Goal: Task Accomplishment & Management: Use online tool/utility

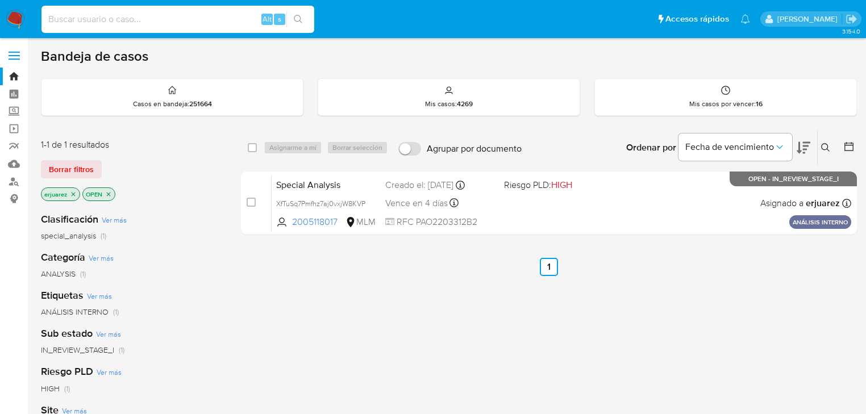
click at [82, 17] on input at bounding box center [177, 19] width 273 height 15
paste input "1698181997"
type input "1698181997"
click at [301, 16] on icon "search-icon" at bounding box center [298, 19] width 9 height 9
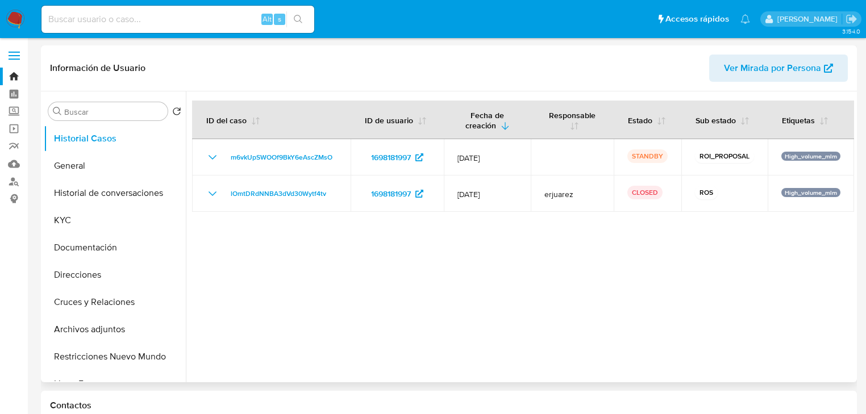
select select "10"
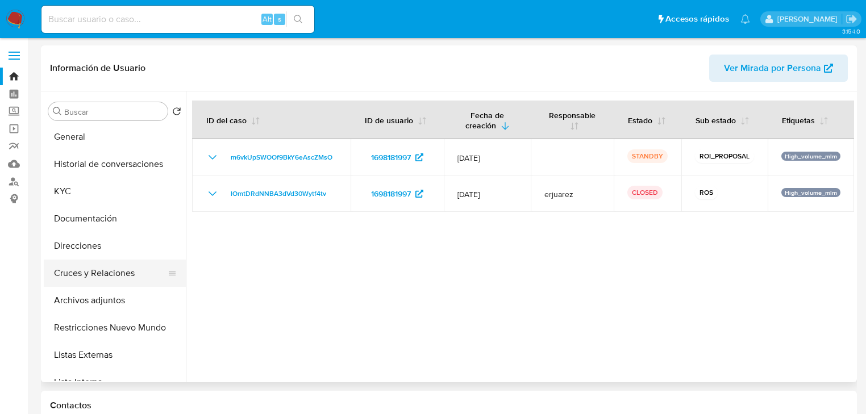
scroll to position [45, 0]
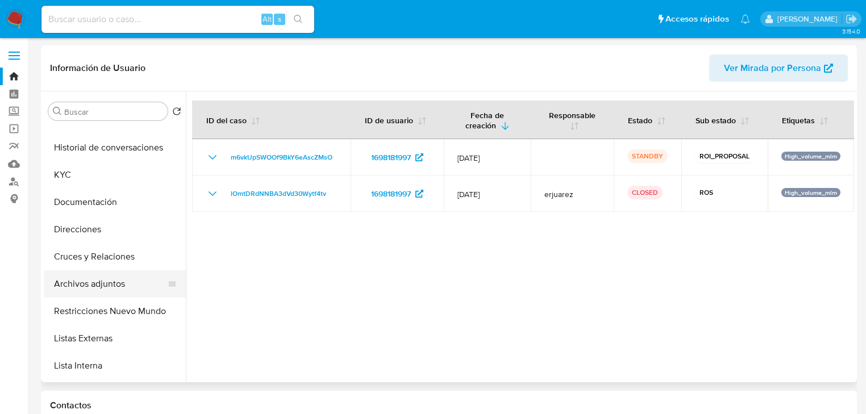
click at [104, 289] on button "Archivos adjuntos" at bounding box center [110, 283] width 133 height 27
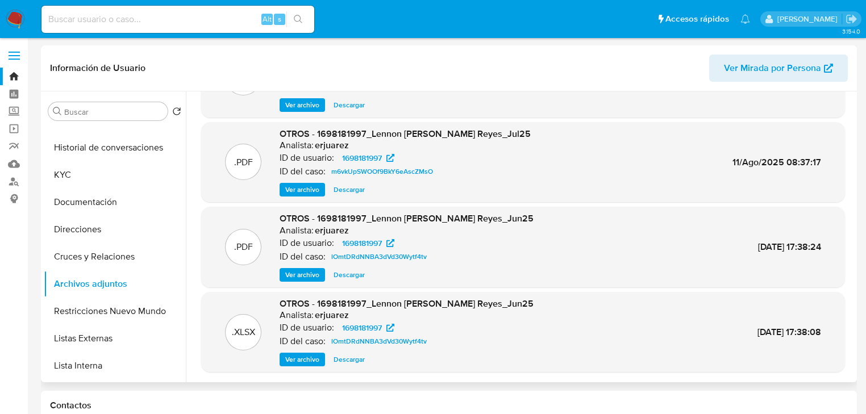
scroll to position [64, 0]
click at [349, 360] on span "Descargar" at bounding box center [348, 359] width 31 height 11
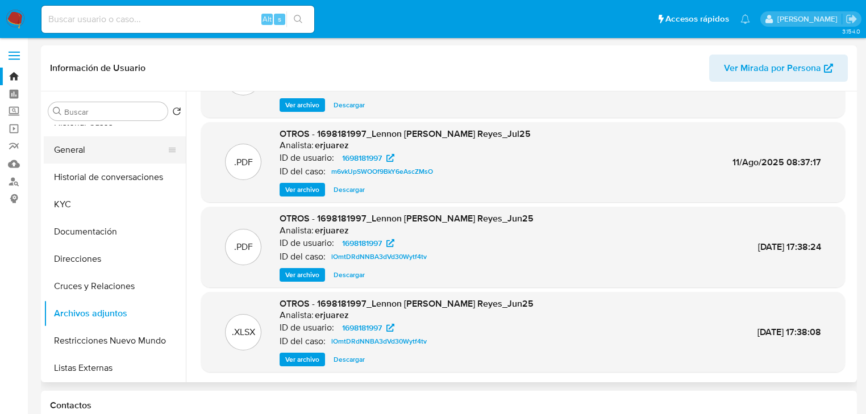
scroll to position [0, 0]
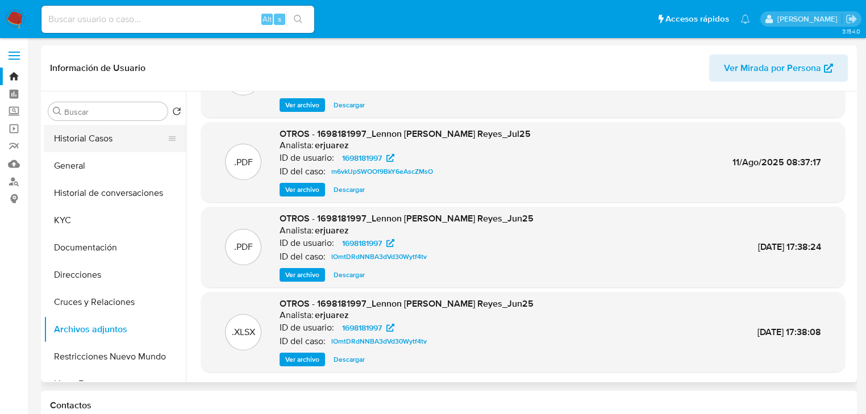
click at [124, 127] on button "Historial Casos" at bounding box center [110, 138] width 133 height 27
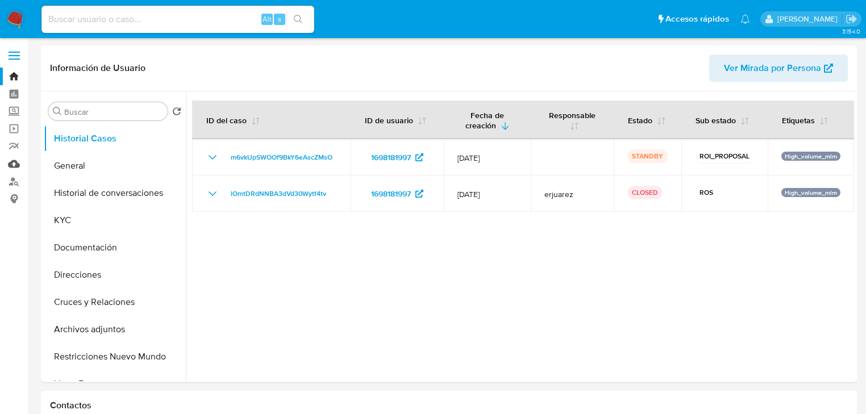
click at [11, 163] on link "Mulan" at bounding box center [67, 164] width 135 height 18
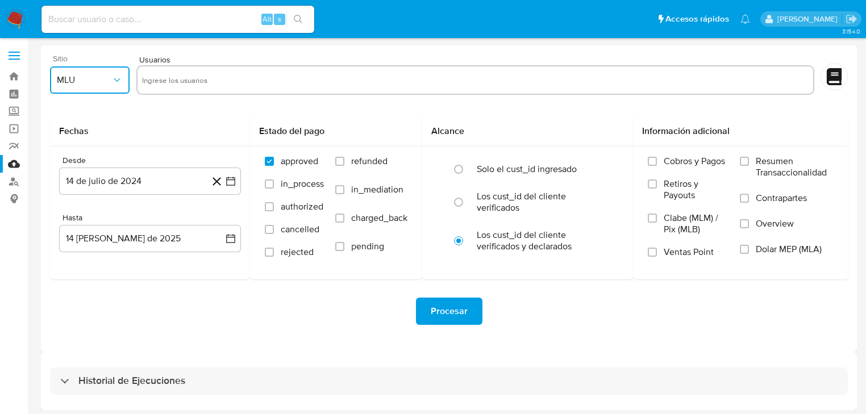
drag, startPoint x: 96, startPoint y: 78, endPoint x: 99, endPoint y: 91, distance: 13.4
click at [96, 78] on span "MLU" at bounding box center [84, 79] width 55 height 11
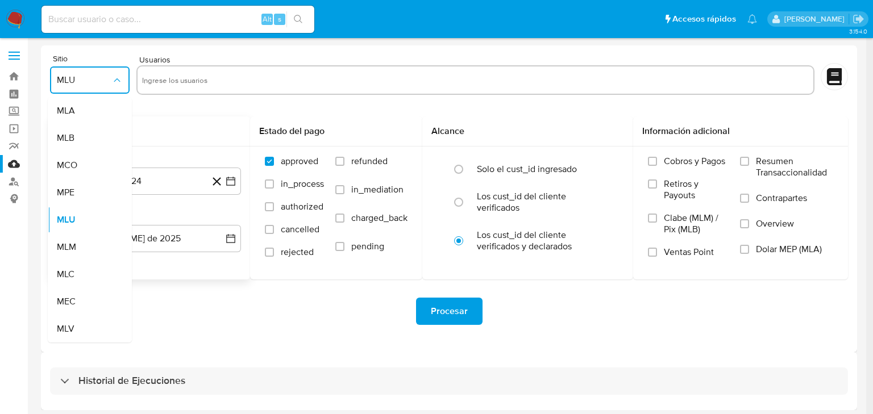
drag, startPoint x: 64, startPoint y: 252, endPoint x: 145, endPoint y: 143, distance: 136.0
click at [66, 251] on span "MLM" at bounding box center [66, 246] width 19 height 11
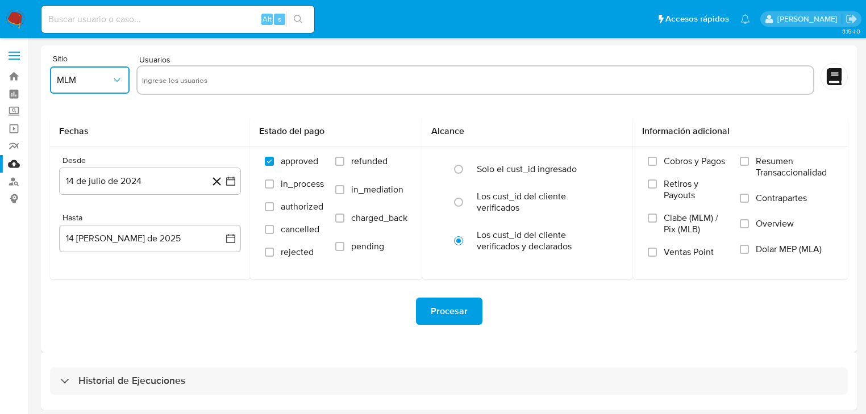
click at [164, 85] on input "text" at bounding box center [475, 80] width 666 height 18
type input "1698181997"
click at [225, 82] on input "text" at bounding box center [510, 80] width 596 height 18
paste input "254713849"
type input "254713849"
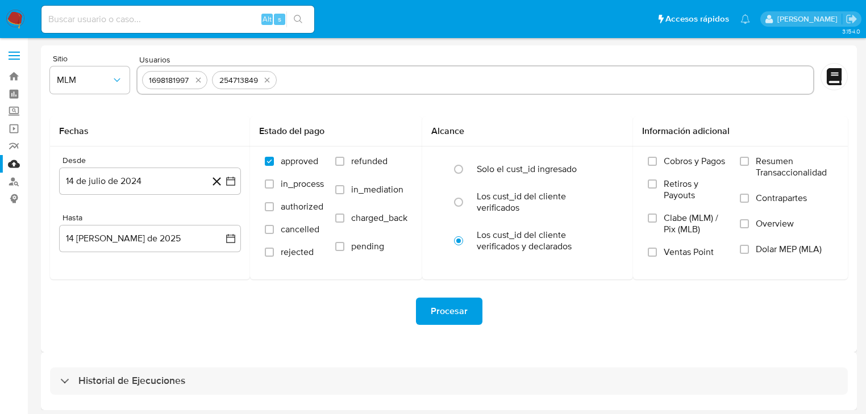
drag, startPoint x: 298, startPoint y: 93, endPoint x: 300, endPoint y: 87, distance: 6.1
click at [298, 93] on div "1698181997 254713849" at bounding box center [475, 80] width 678 height 30
click at [302, 81] on input "text" at bounding box center [544, 80] width 527 height 18
paste input "456477520"
type input "456477520"
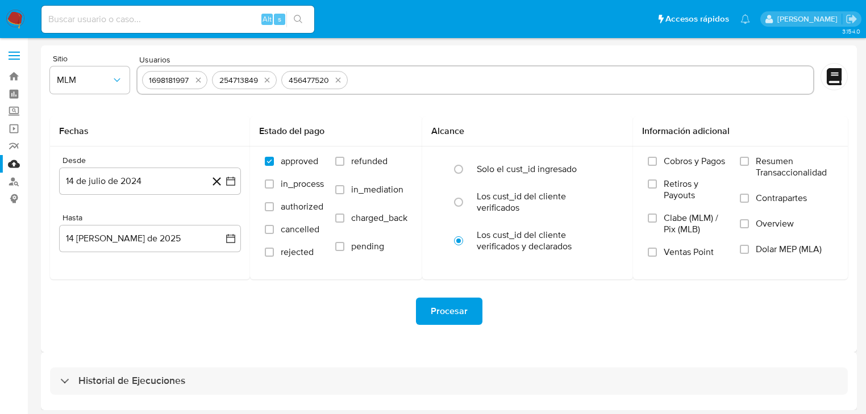
click at [450, 80] on input "text" at bounding box center [580, 80] width 456 height 18
paste input "495886315"
type input "495886315"
click at [457, 82] on input "text" at bounding box center [615, 80] width 386 height 18
click at [440, 76] on input "text" at bounding box center [615, 80] width 386 height 18
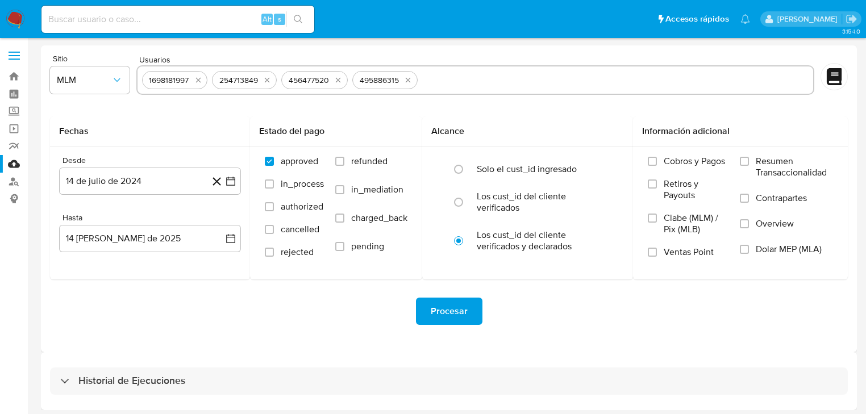
paste input "589789254"
type input "589789254"
click at [551, 73] on input "text" at bounding box center [650, 80] width 315 height 18
paste input "618154956"
type input "618154956"
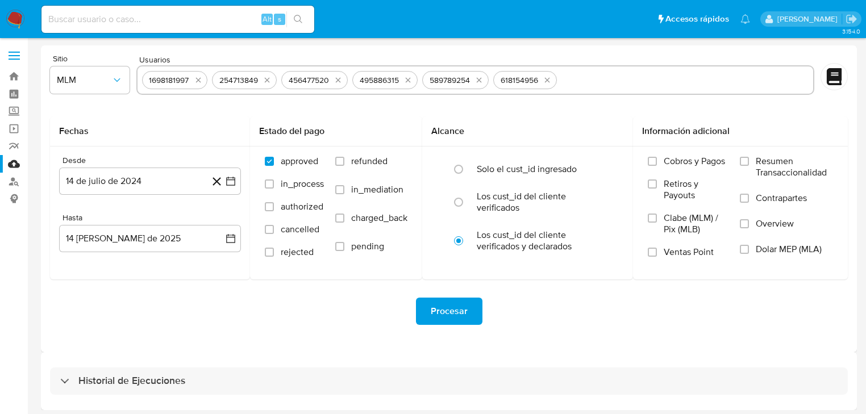
click at [585, 82] on input "text" at bounding box center [684, 80] width 247 height 18
paste input "697693980"
type input "697693980"
click at [196, 79] on icon "quitar 1698181997" at bounding box center [198, 80] width 9 height 9
click at [570, 75] on input "text" at bounding box center [684, 80] width 245 height 18
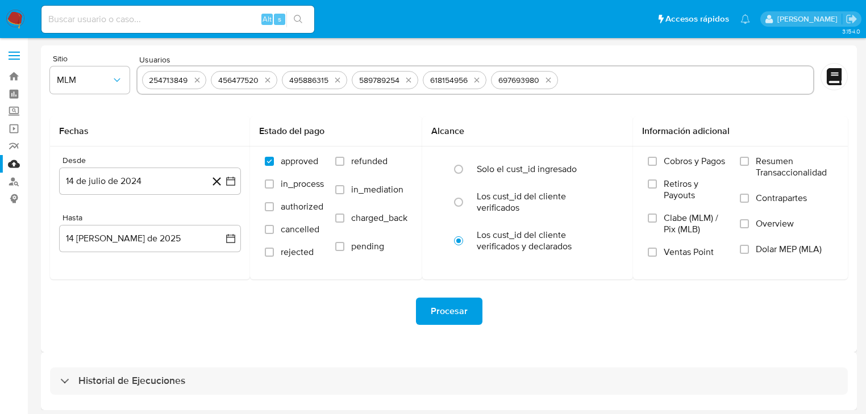
click at [594, 77] on input "text" at bounding box center [684, 80] width 245 height 18
paste input "1024817934"
type input "1024817934"
click at [679, 85] on input "text" at bounding box center [721, 80] width 173 height 18
paste input "1293728796"
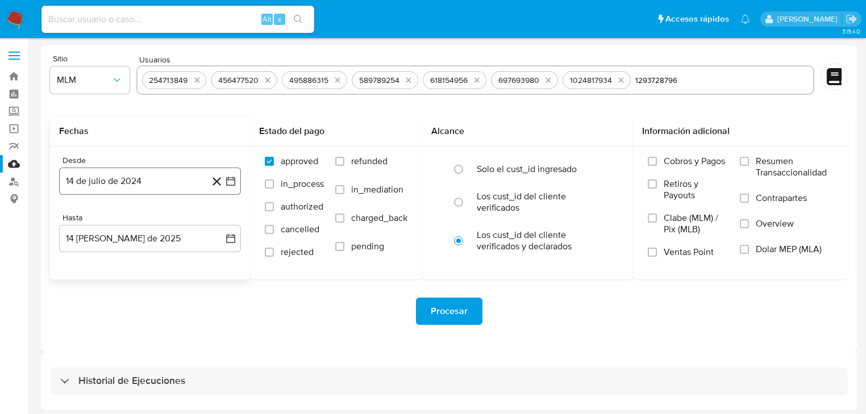
type input "1293728796"
click at [235, 183] on icon "button" at bounding box center [230, 181] width 11 height 11
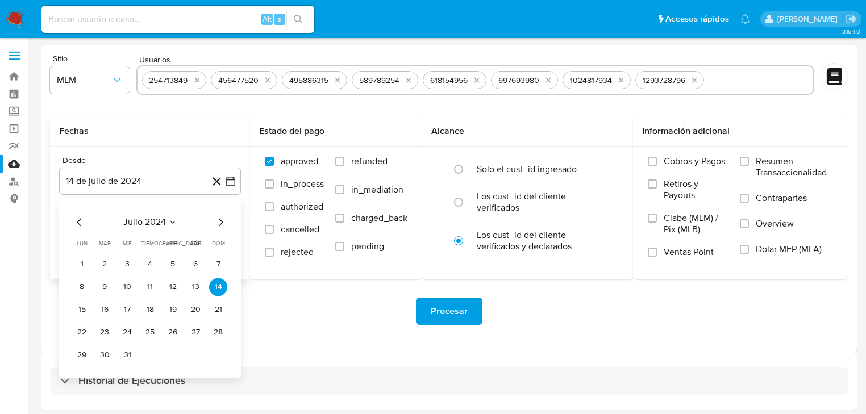
click at [219, 216] on icon "Mes siguiente" at bounding box center [221, 222] width 14 height 14
click at [218, 218] on icon "Mes siguiente" at bounding box center [221, 222] width 14 height 14
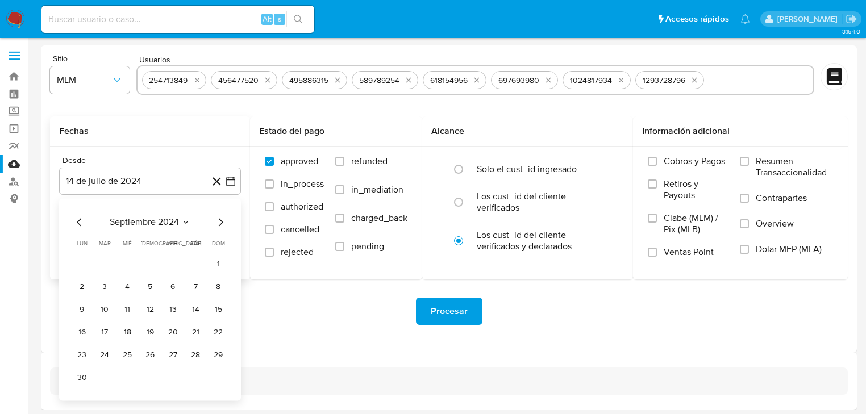
click at [218, 218] on icon "Mes siguiente" at bounding box center [221, 222] width 14 height 14
click at [217, 220] on icon "Mes siguiente" at bounding box center [221, 222] width 14 height 14
click at [215, 265] on button "1" at bounding box center [218, 264] width 18 height 18
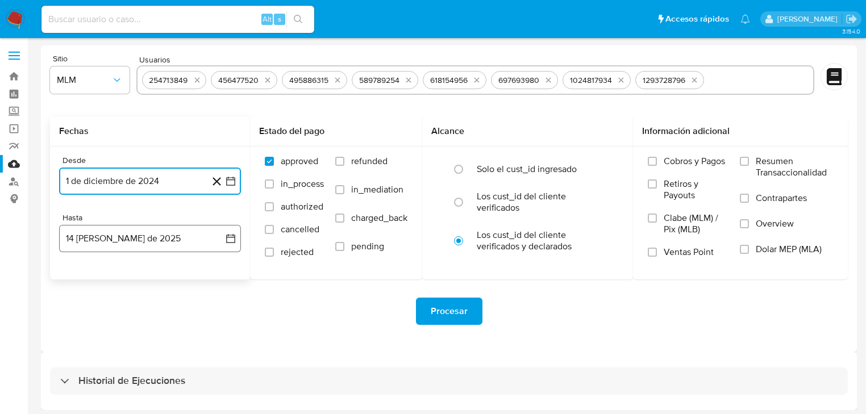
click at [224, 240] on button "14 [PERSON_NAME] de 2025" at bounding box center [150, 238] width 182 height 27
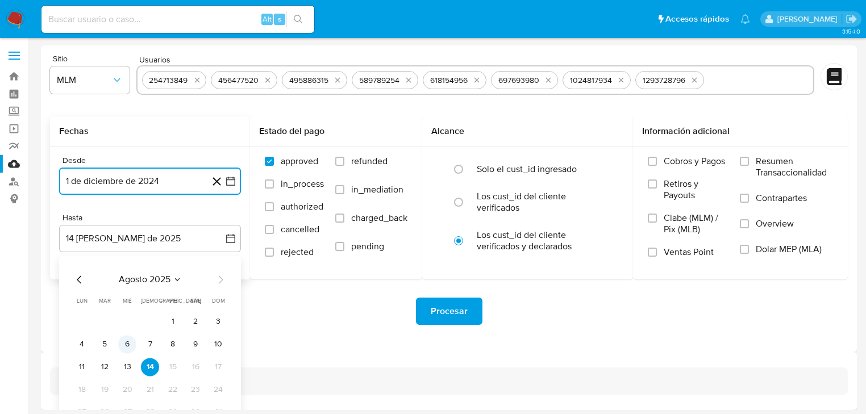
click at [130, 348] on button "6" at bounding box center [127, 344] width 18 height 18
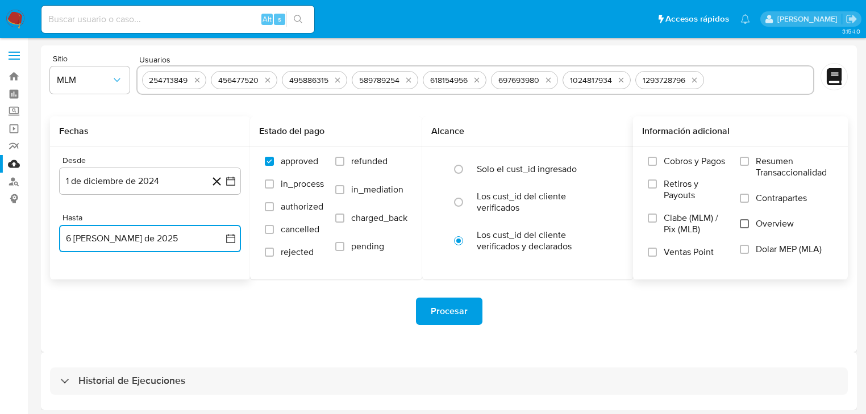
click at [746, 224] on input "Overview" at bounding box center [744, 223] width 9 height 9
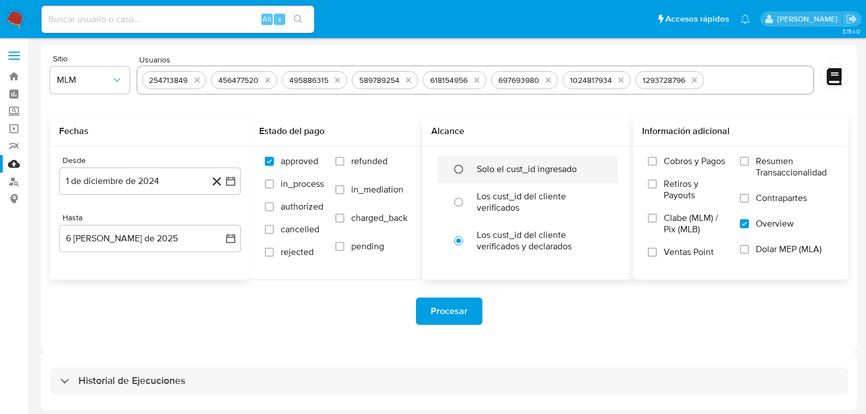
click at [459, 165] on input "radio" at bounding box center [458, 169] width 18 height 18
radio input "true"
click at [433, 308] on span "Procesar" at bounding box center [449, 311] width 37 height 25
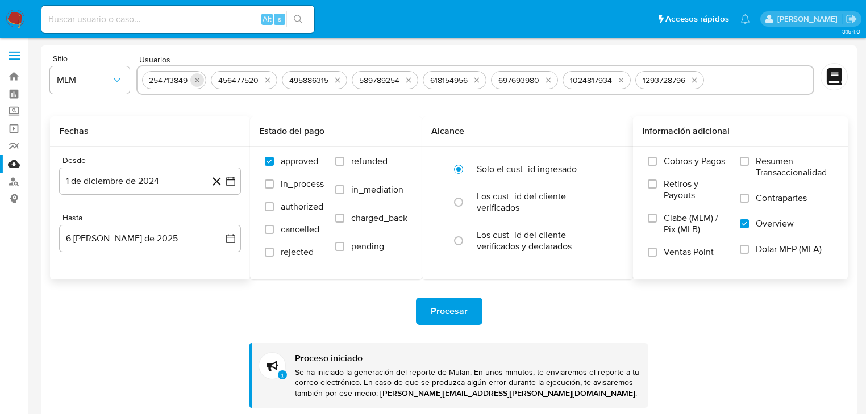
click at [195, 82] on icon "quitar 254713849" at bounding box center [197, 80] width 9 height 9
click at [195, 82] on icon "quitar 456477520" at bounding box center [198, 80] width 9 height 9
click at [195, 82] on icon "quitar 495886315" at bounding box center [197, 80] width 9 height 9
click at [195, 82] on icon "quitar 589789254" at bounding box center [198, 80] width 9 height 9
click at [262, 82] on icon "quitar 618154956" at bounding box center [266, 80] width 9 height 9
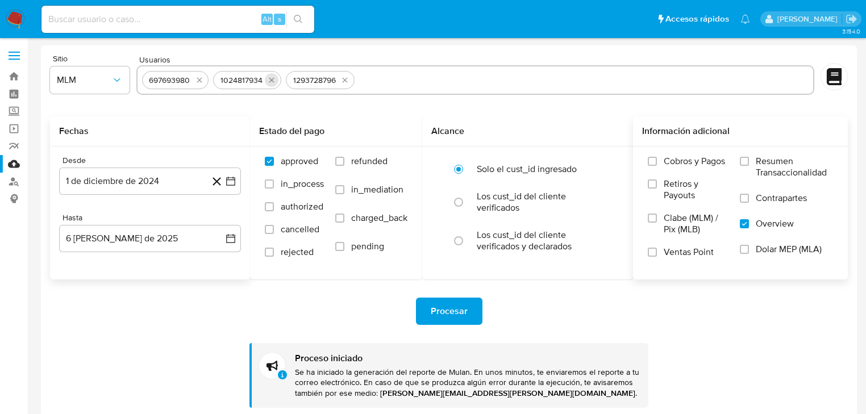
click at [195, 82] on icon "quitar 697693980" at bounding box center [199, 80] width 9 height 9
click at [194, 82] on button "quitar 1024817934" at bounding box center [201, 80] width 14 height 14
click at [194, 82] on div "1293728796" at bounding box center [170, 80] width 52 height 11
click at [200, 82] on icon "quitar 1293728796" at bounding box center [201, 80] width 9 height 9
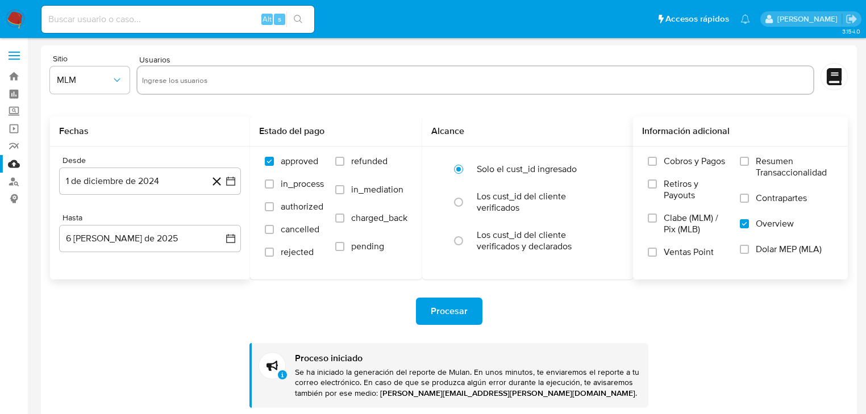
click at [194, 81] on input "text" at bounding box center [475, 80] width 666 height 18
paste input "1629163852"
type input "1629163852"
click at [270, 78] on input "text" at bounding box center [511, 80] width 594 height 18
paste input "2098579921"
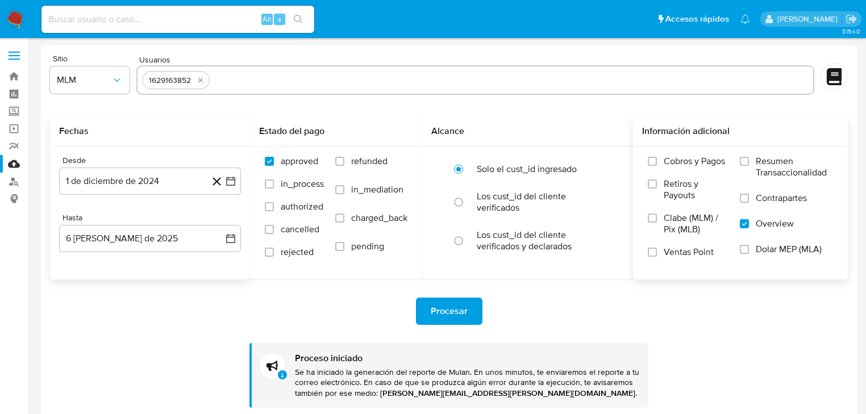
type input "2098579921"
click at [331, 77] on input "text" at bounding box center [548, 80] width 519 height 18
paste input "2101358188"
type input "2101358188"
click at [414, 80] on input "text" at bounding box center [584, 80] width 448 height 18
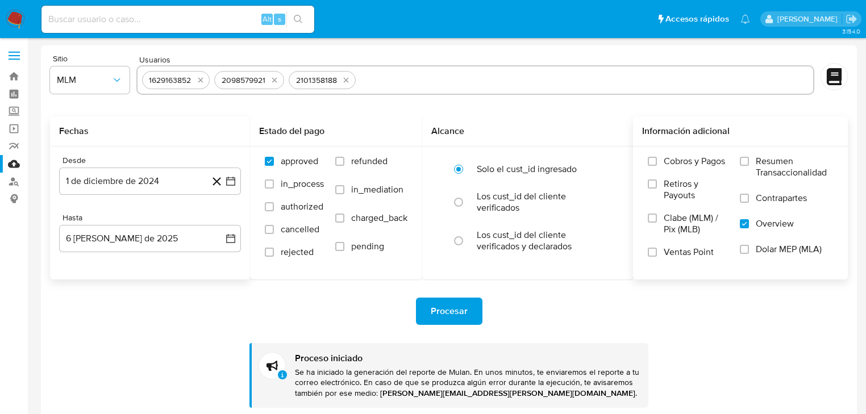
paste input "1698181997"
type input "1698181997"
click at [182, 316] on div "Procesar" at bounding box center [449, 311] width 798 height 27
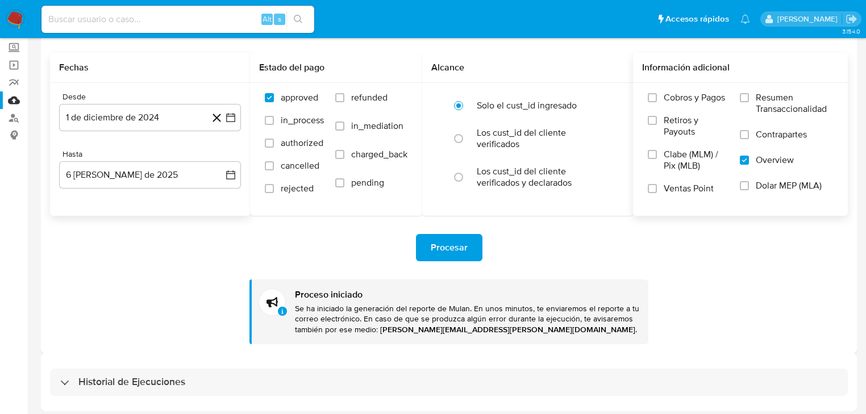
scroll to position [68, 0]
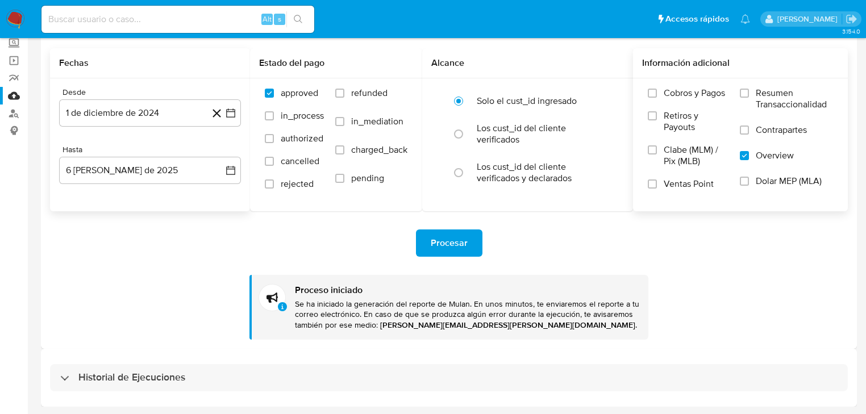
click at [455, 242] on span "Procesar" at bounding box center [449, 243] width 37 height 25
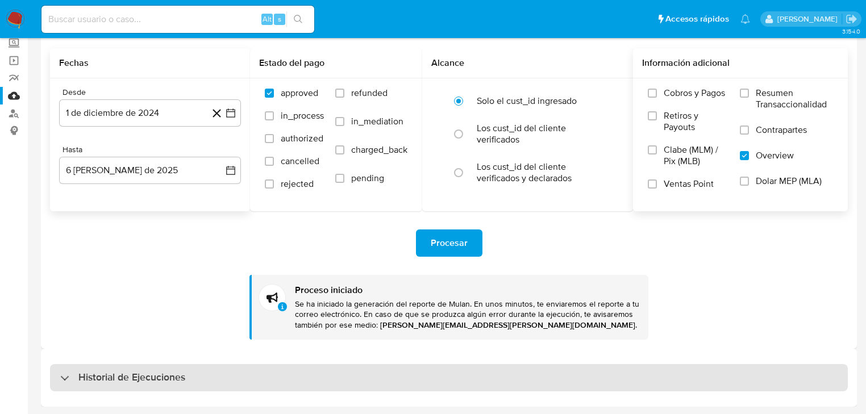
click at [120, 374] on h3 "Historial de Ejecuciones" at bounding box center [131, 378] width 107 height 14
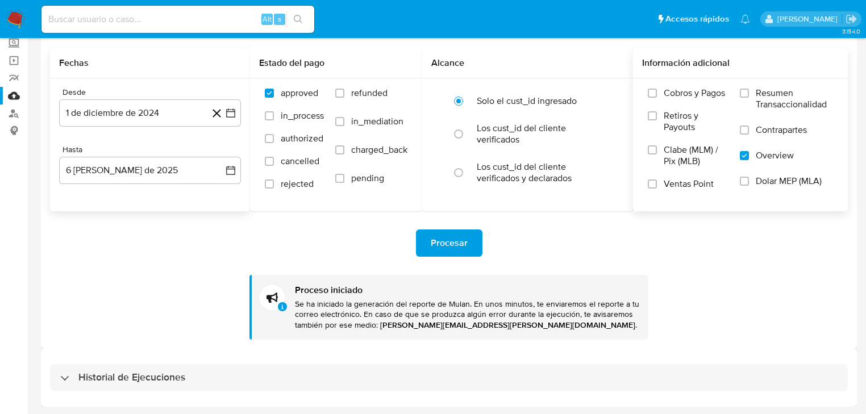
select select "10"
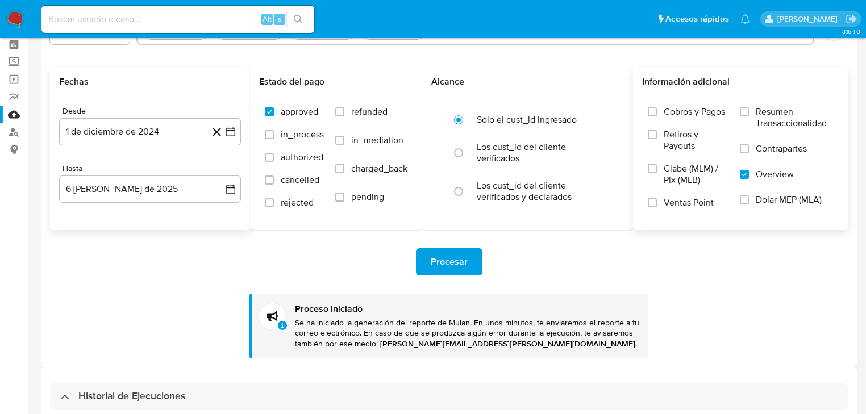
scroll to position [0, 0]
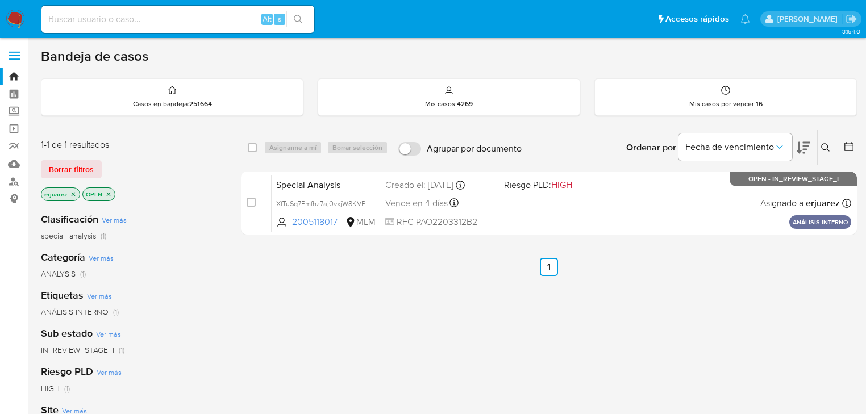
drag, startPoint x: 184, startPoint y: 11, endPoint x: 195, endPoint y: 16, distance: 12.7
click at [185, 11] on div "Alt s" at bounding box center [177, 19] width 273 height 27
click at [198, 18] on input at bounding box center [177, 19] width 273 height 15
paste input "1698181997"
type input "1698181997"
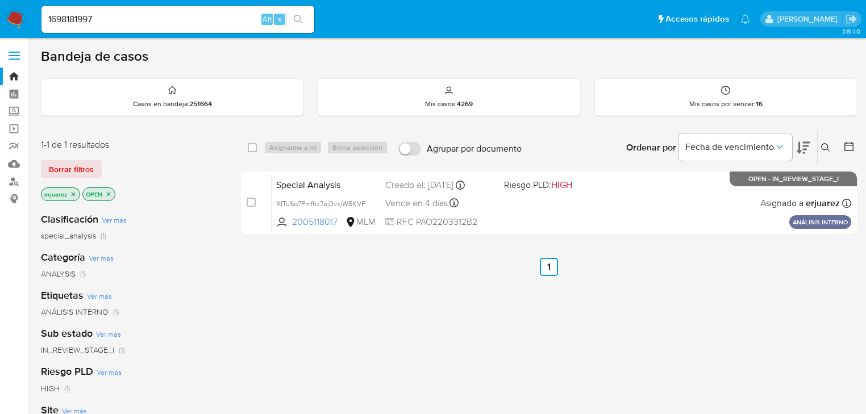
click at [301, 22] on icon "search-icon" at bounding box center [298, 19] width 9 height 9
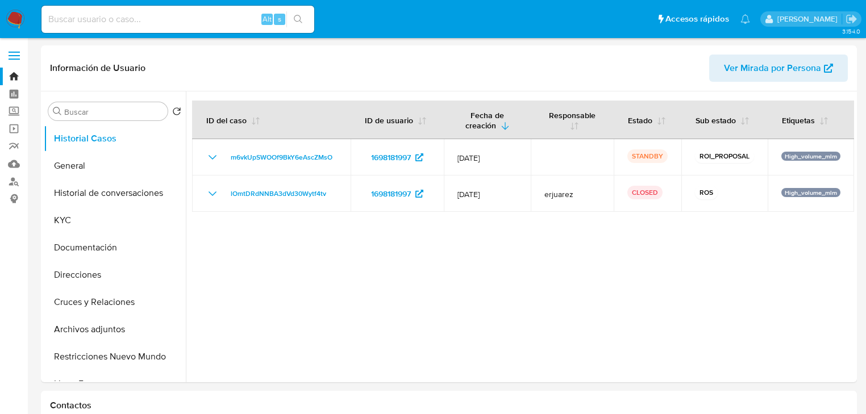
select select "10"
click at [16, 112] on label "Screening" at bounding box center [67, 112] width 135 height 18
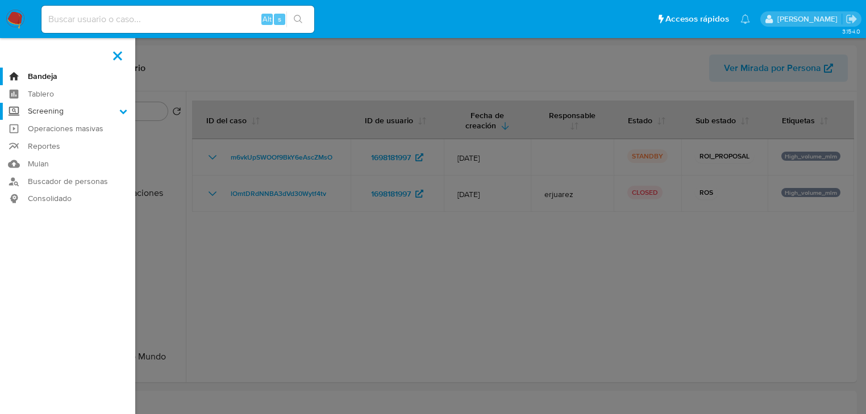
click at [0, 0] on input "Screening" at bounding box center [0, 0] width 0 height 0
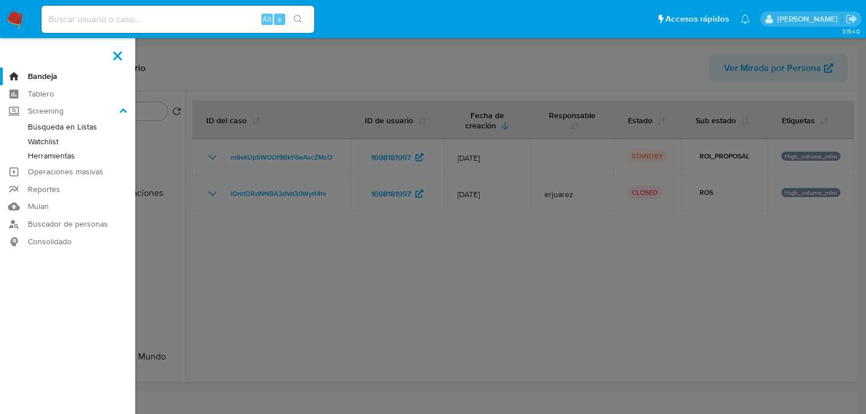
click at [462, 240] on label at bounding box center [433, 207] width 866 height 414
click at [0, 0] on input "checkbox" at bounding box center [0, 0] width 0 height 0
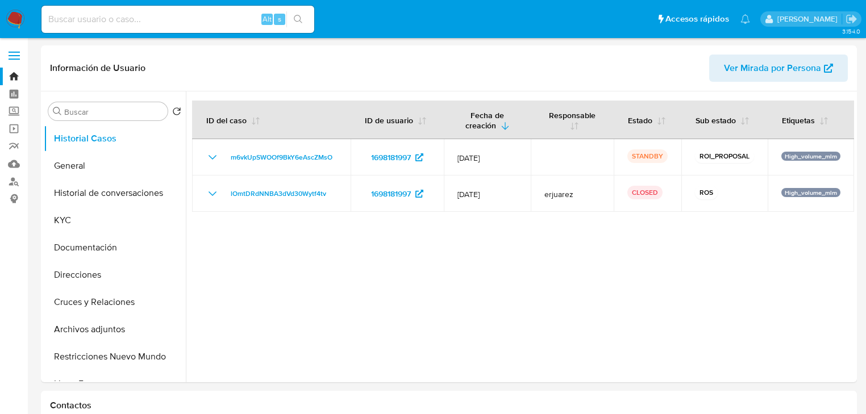
click at [61, 11] on div "Alt s" at bounding box center [177, 19] width 273 height 27
click at [65, 15] on input at bounding box center [177, 19] width 273 height 15
